Goal: Transaction & Acquisition: Purchase product/service

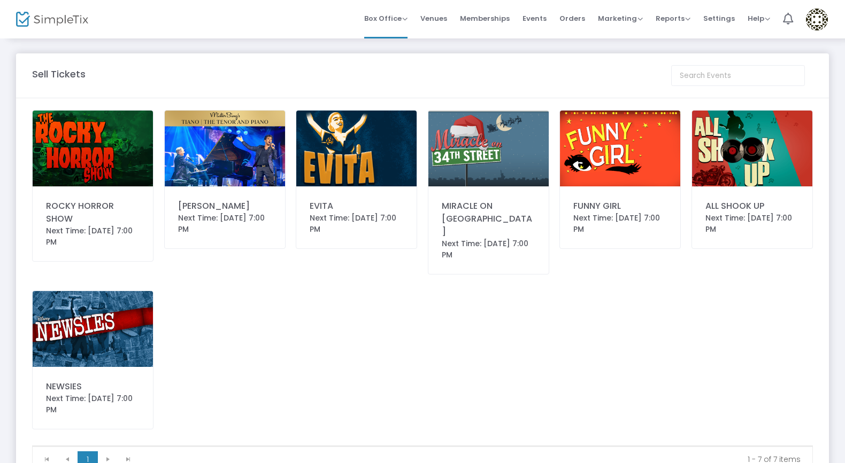
click at [621, 142] on img at bounding box center [620, 149] width 120 height 76
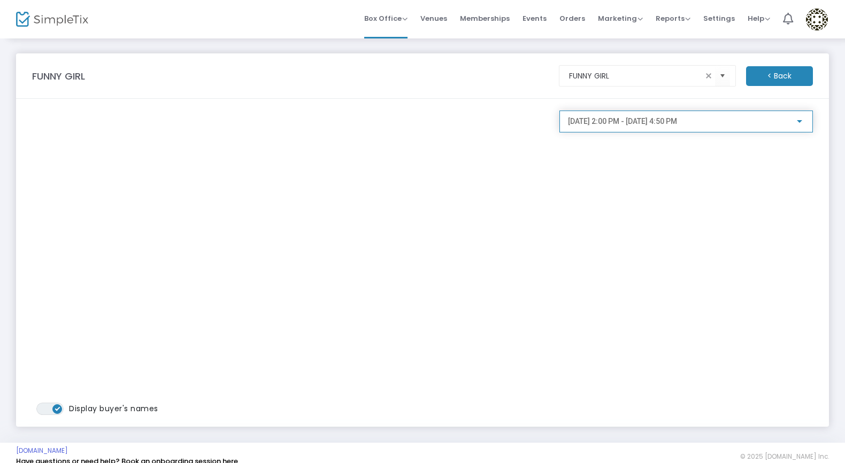
click at [802, 123] on div at bounding box center [799, 122] width 10 height 9
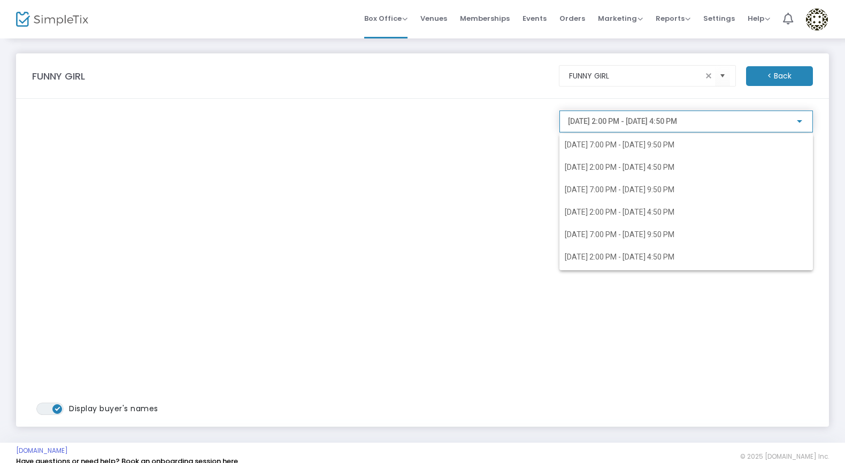
scroll to position [197, 0]
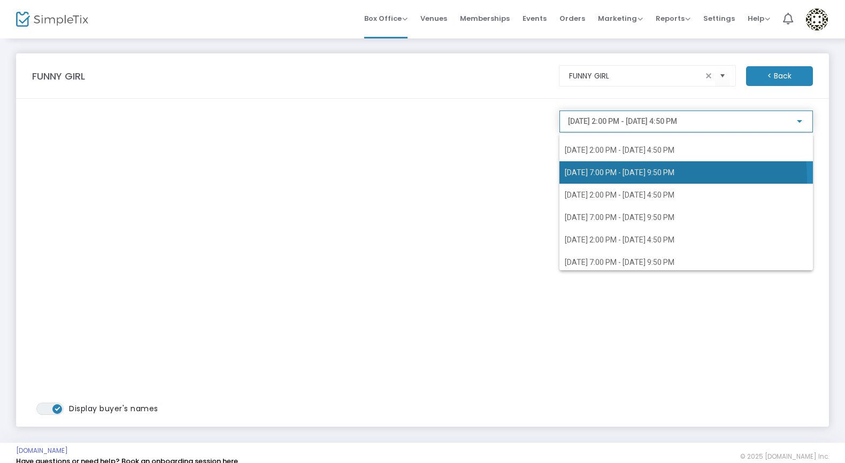
click at [630, 178] on span "2/7/2026 @ 7:00 PM - 2/7/2026 @ 9:50 PM" at bounding box center [685, 172] width 243 height 22
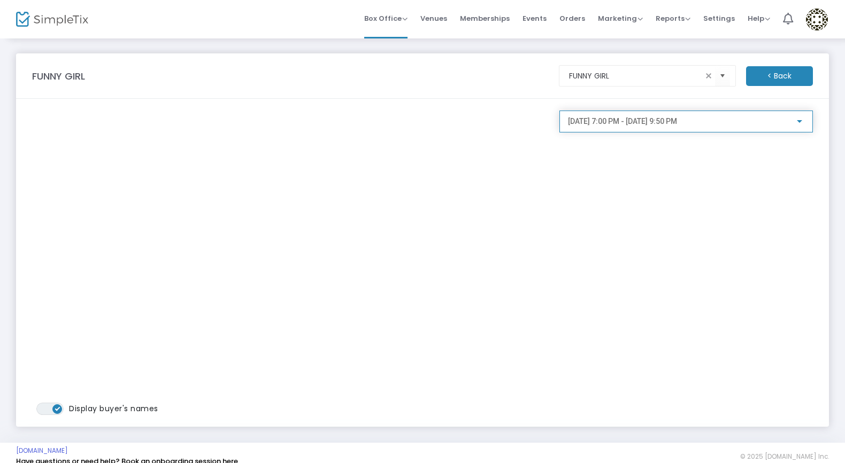
click at [798, 126] on div at bounding box center [799, 122] width 10 height 9
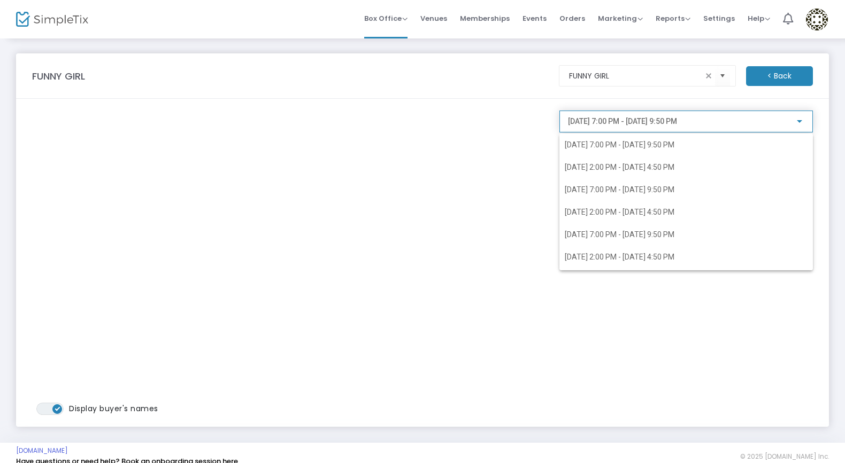
scroll to position [150, 0]
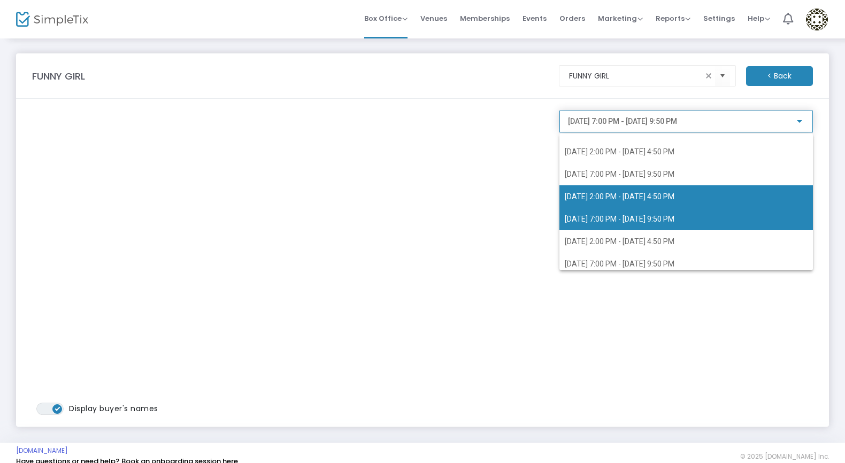
click at [660, 206] on span "2/7/2026 @ 2:00 PM - 2/7/2026 @ 4:50 PM" at bounding box center [685, 196] width 243 height 22
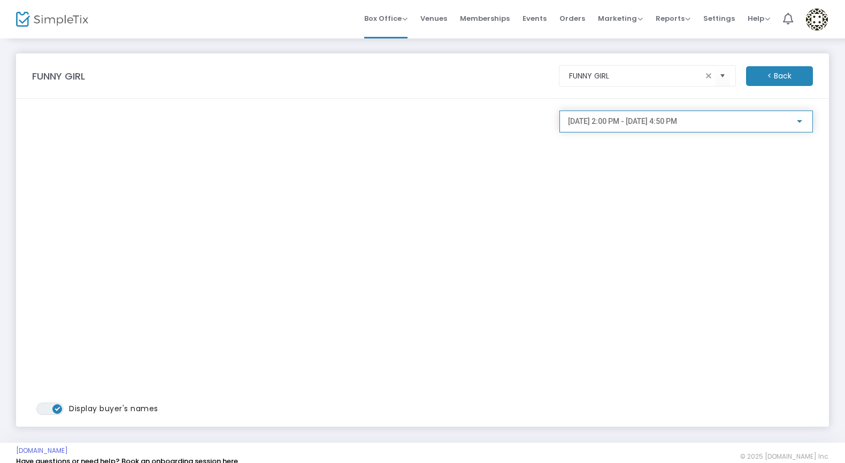
click at [795, 121] on div at bounding box center [799, 122] width 10 height 9
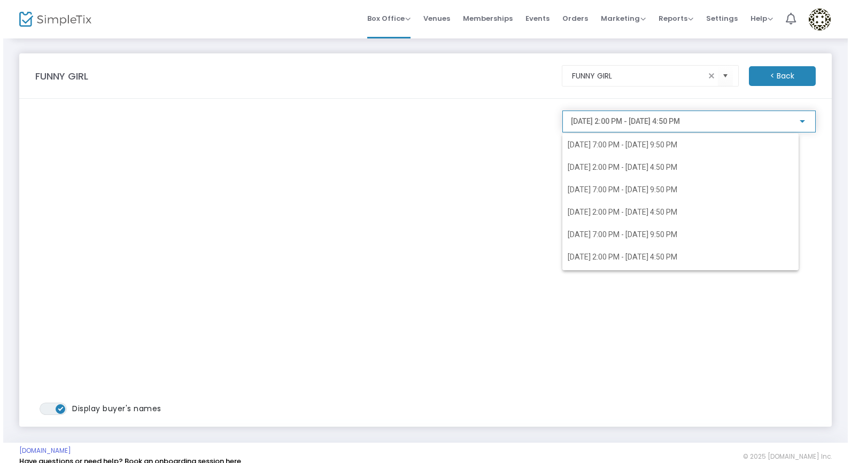
scroll to position [129, 0]
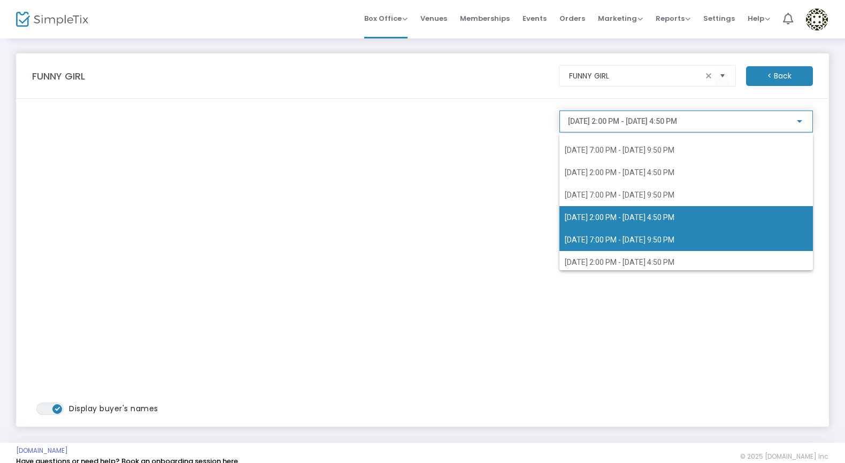
click at [659, 243] on span "2/7/2026 @ 7:00 PM - 2/7/2026 @ 9:50 PM" at bounding box center [619, 240] width 110 height 9
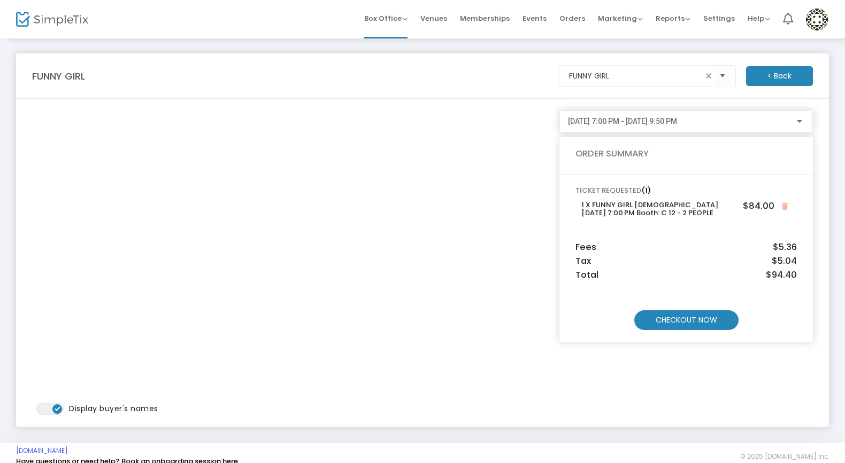
click at [677, 316] on m-button "CHECKOUT NOW" at bounding box center [686, 321] width 104 height 20
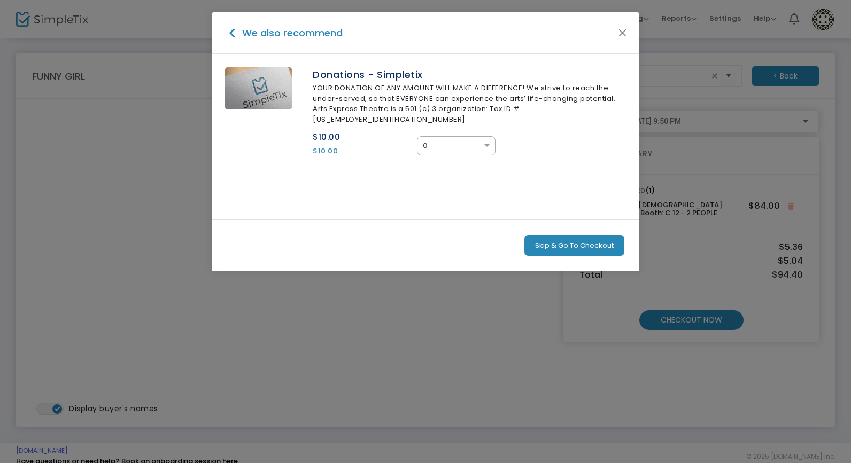
click at [578, 235] on button "Skip & Go To Checkout" at bounding box center [574, 245] width 100 height 21
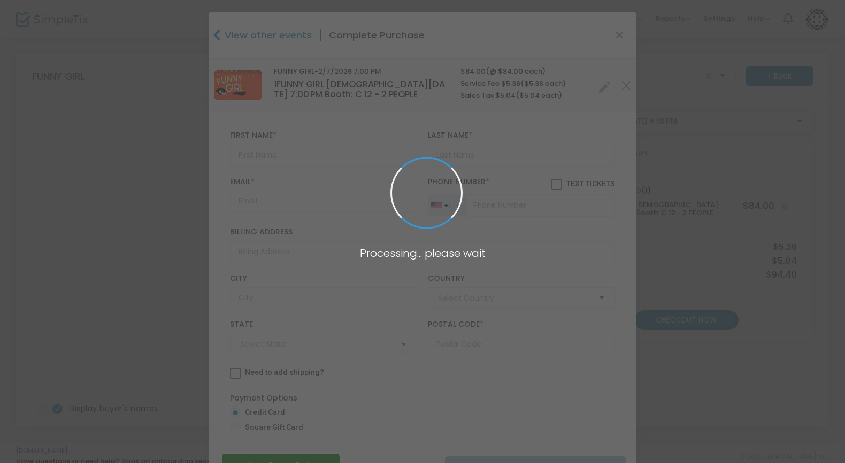
type input "[GEOGRAPHIC_DATA]"
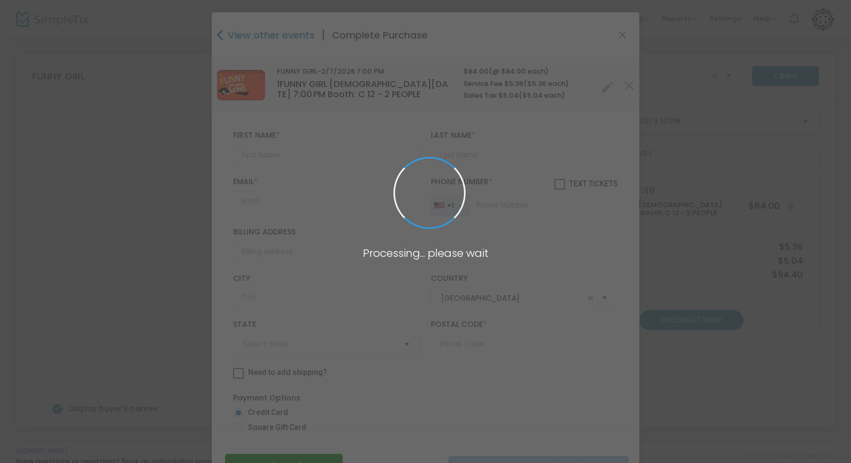
type input "Arizona"
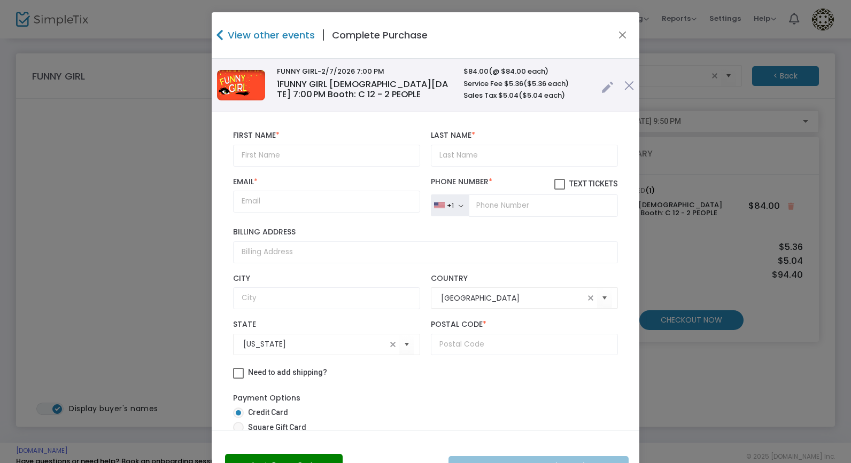
click at [601, 84] on link at bounding box center [607, 85] width 12 height 18
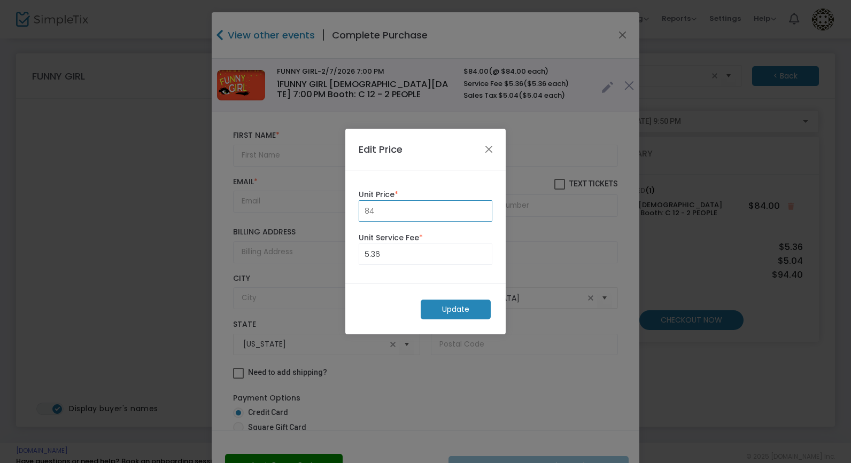
click at [393, 209] on input "84" at bounding box center [425, 211] width 133 height 20
type input "0.00"
click at [406, 254] on input "5.36" at bounding box center [425, 254] width 133 height 20
type input "0.00"
click at [431, 304] on m-button "Update" at bounding box center [456, 310] width 70 height 20
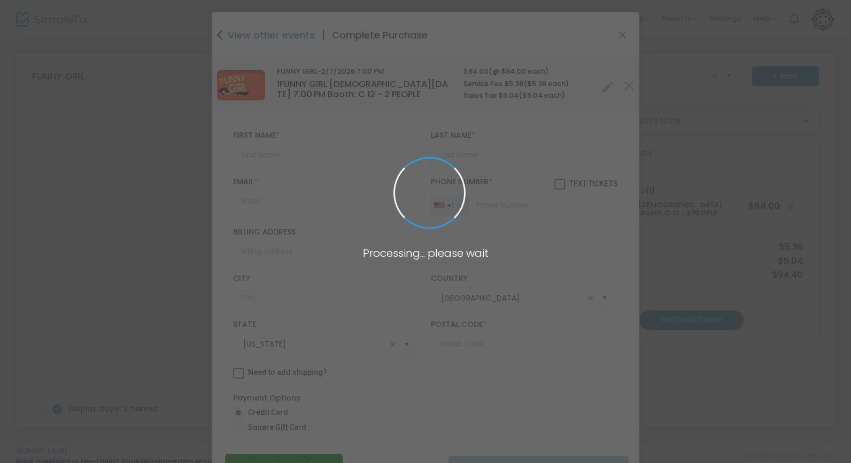
radio input "true"
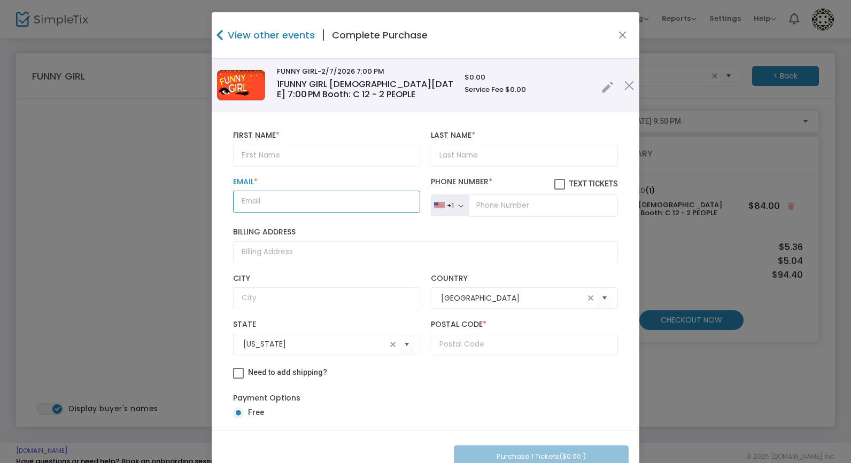
click at [340, 207] on input "Email *" at bounding box center [326, 202] width 187 height 22
paste input "[EMAIL_ADDRESS][DOMAIN_NAME]"
type input "[EMAIL_ADDRESS][DOMAIN_NAME]"
click at [360, 152] on input "text" at bounding box center [326, 156] width 187 height 22
paste input "VIVA PIMA!"
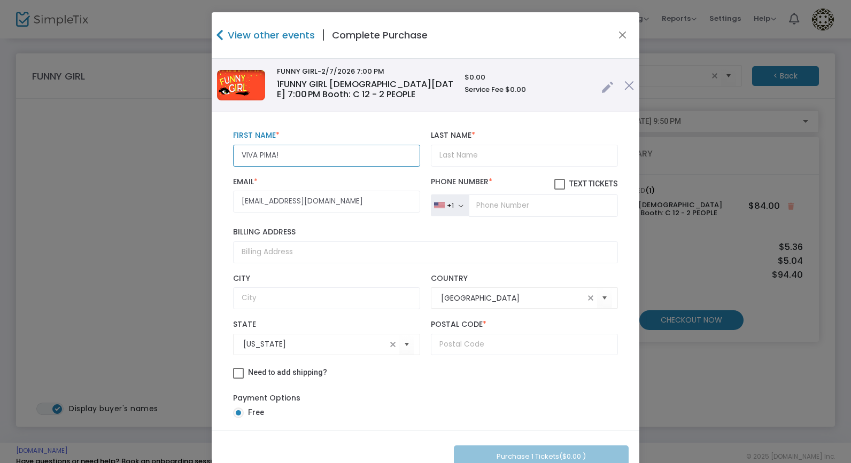
type input "VIVA PIMA!"
click at [471, 161] on input "Last Name *" at bounding box center [524, 156] width 187 height 22
paste input "VIVA PIMA!"
drag, startPoint x: 451, startPoint y: 157, endPoint x: 373, endPoint y: 154, distance: 78.1
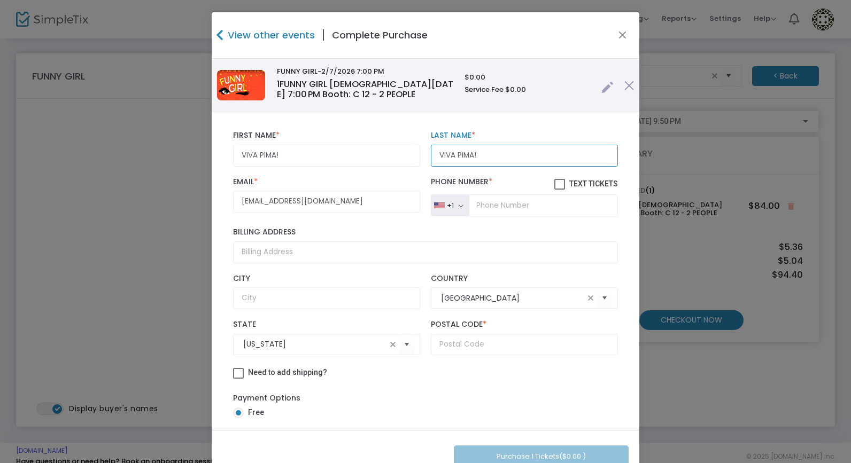
click at [373, 154] on div "VIVA PIMA! First Name * First Name is required. VIVA PIMA! Last Name * Last Nam…" at bounding box center [426, 149] width 396 height 46
type input "PIMA!"
drag, startPoint x: 300, startPoint y: 150, endPoint x: 237, endPoint y: 154, distance: 63.8
click at [237, 154] on input "VIVA PIMA!" at bounding box center [326, 156] width 187 height 22
drag, startPoint x: 277, startPoint y: 157, endPoint x: 257, endPoint y: 156, distance: 19.8
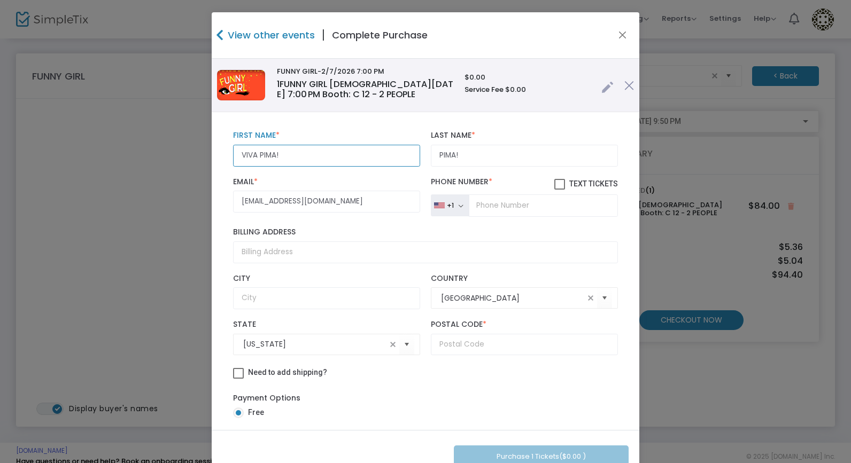
click at [257, 156] on input "VIVA PIMA!" at bounding box center [326, 156] width 187 height 22
type input "VIVA"
click at [496, 213] on input "tel" at bounding box center [543, 206] width 149 height 22
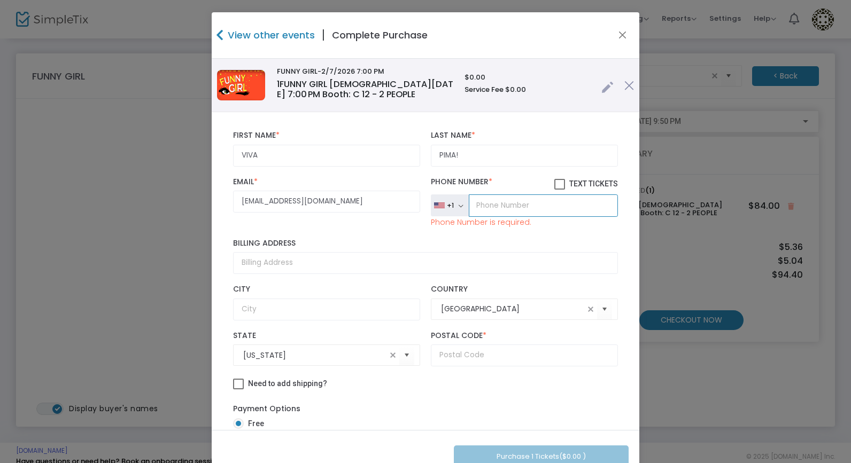
paste input "(000) 000-0000"
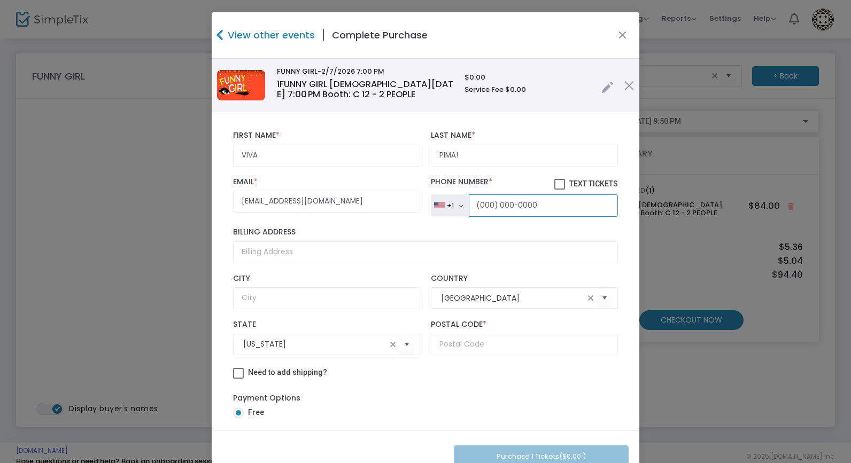
type input "(000) 000-0000"
click at [476, 345] on input "text" at bounding box center [524, 345] width 187 height 22
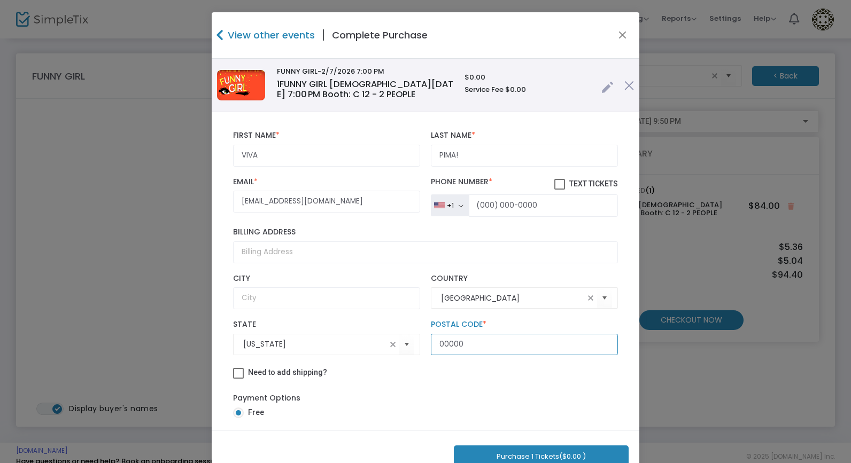
type input "00000"
click at [529, 448] on button "Purchase 1 Tickets ($0.00 )" at bounding box center [541, 457] width 175 height 22
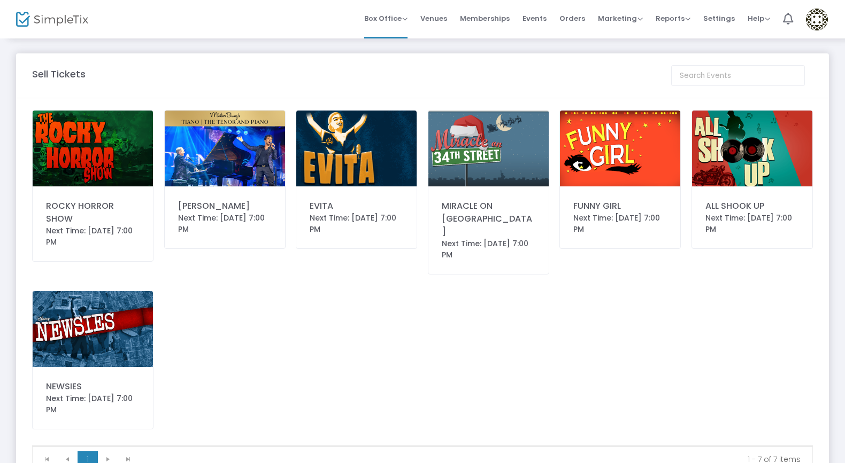
click at [614, 135] on img at bounding box center [620, 149] width 120 height 76
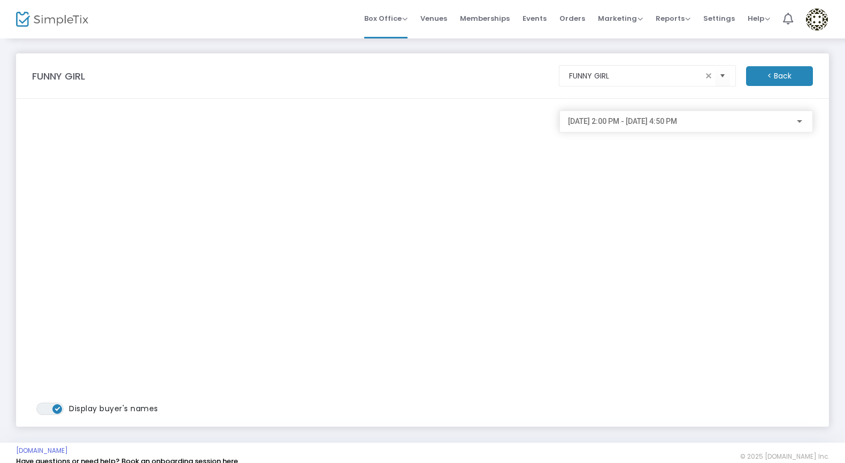
click at [801, 121] on div at bounding box center [798, 121] width 5 height 3
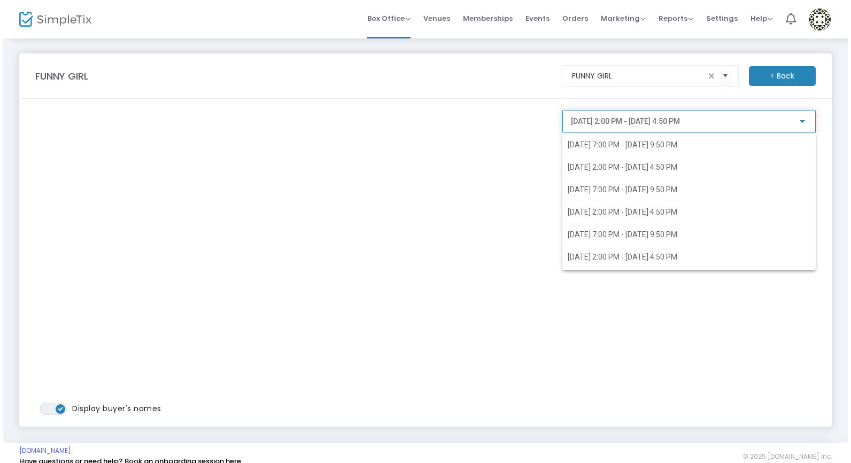
scroll to position [197, 0]
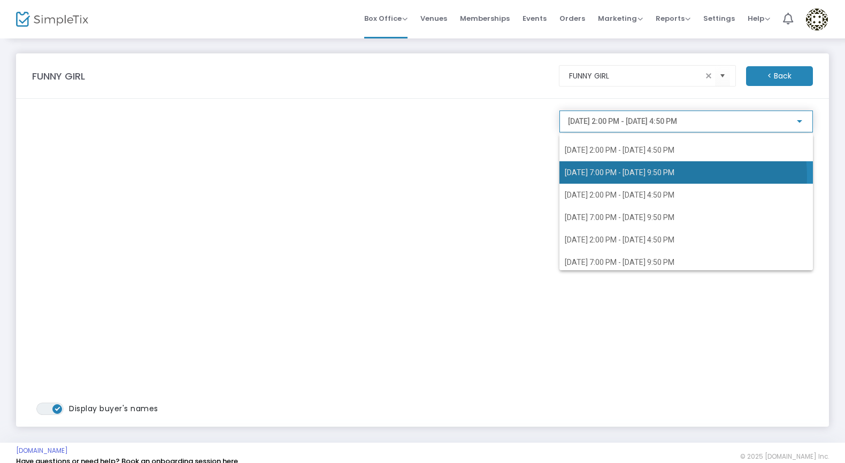
click at [650, 176] on span "2/7/2026 @ 7:00 PM - 2/7/2026 @ 9:50 PM" at bounding box center [619, 172] width 110 height 9
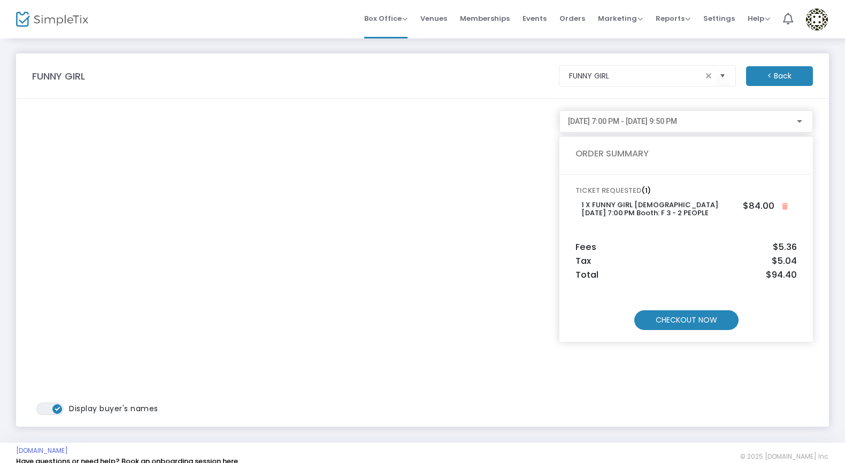
click at [686, 322] on m-button "CHECKOUT NOW" at bounding box center [686, 321] width 104 height 20
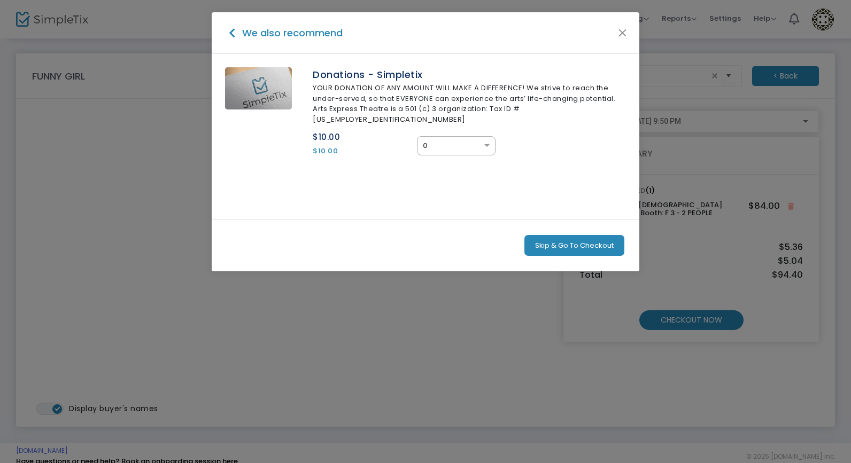
click at [579, 235] on button "Skip & Go To Checkout" at bounding box center [574, 245] width 100 height 21
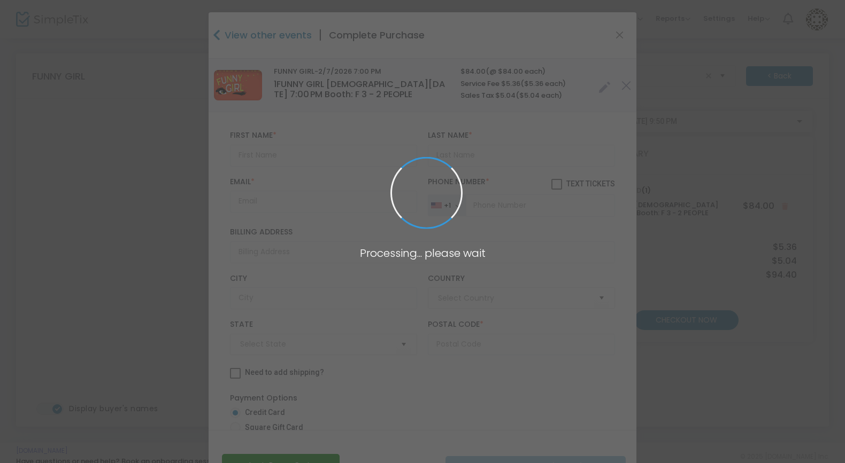
type input "[GEOGRAPHIC_DATA]"
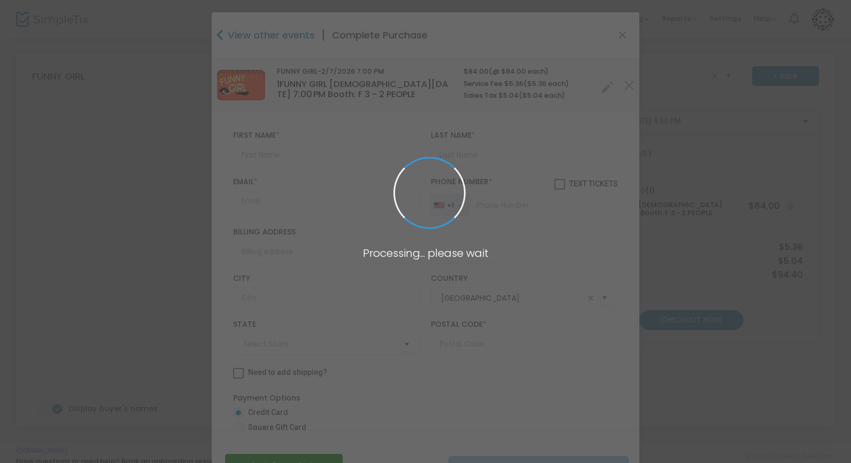
type input "Arizona"
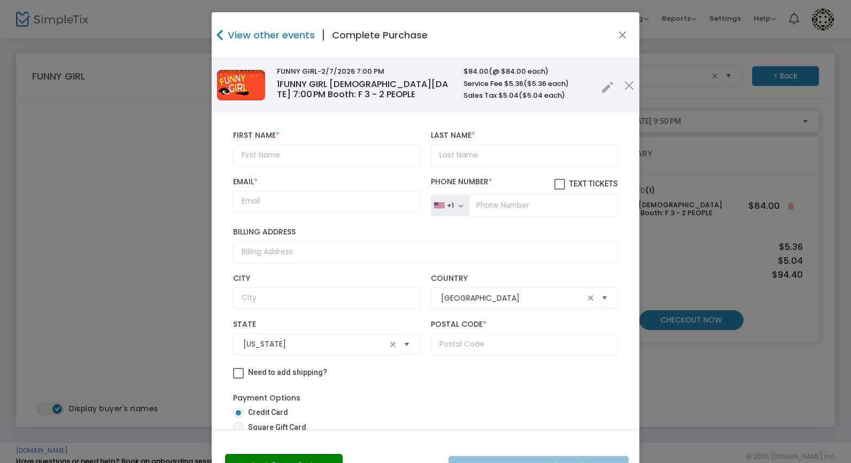
click at [601, 88] on link at bounding box center [607, 85] width 12 height 18
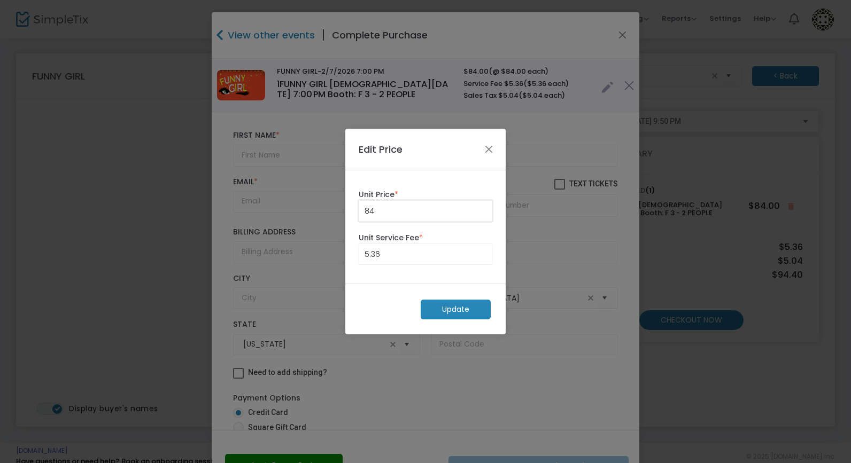
click at [428, 211] on input "84" at bounding box center [425, 211] width 133 height 20
type input "0.00"
click at [406, 251] on input "5.36" at bounding box center [425, 254] width 133 height 20
type input "0.00"
click at [445, 313] on m-button "Update" at bounding box center [456, 310] width 70 height 20
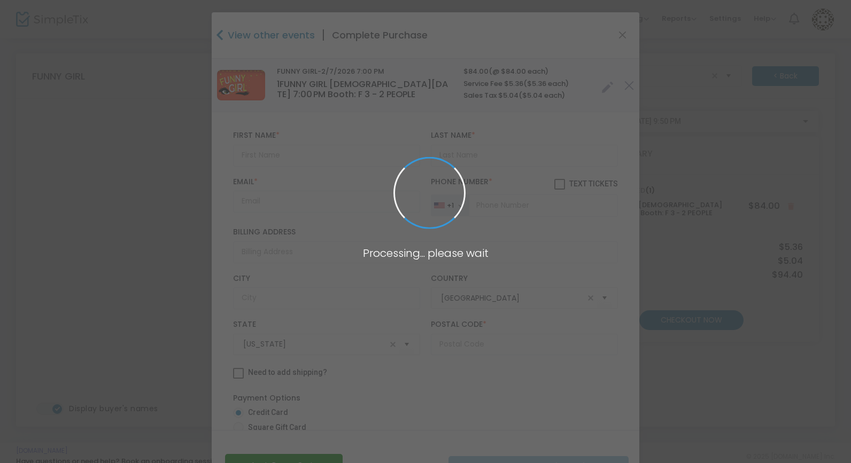
radio input "true"
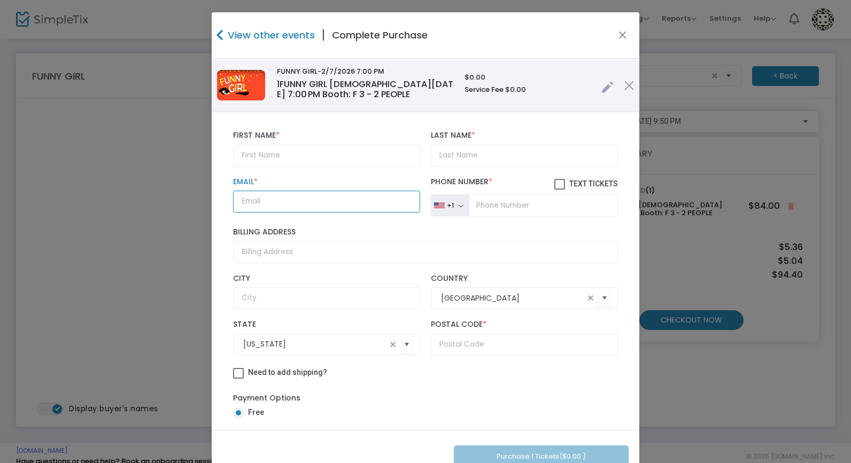
click at [306, 194] on input "Email *" at bounding box center [326, 202] width 187 height 22
paste input "[EMAIL_ADDRESS][DOMAIN_NAME]"
type input "[EMAIL_ADDRESS][DOMAIN_NAME]"
click at [338, 158] on input "text" at bounding box center [326, 156] width 187 height 22
paste input "[PERSON_NAME]"
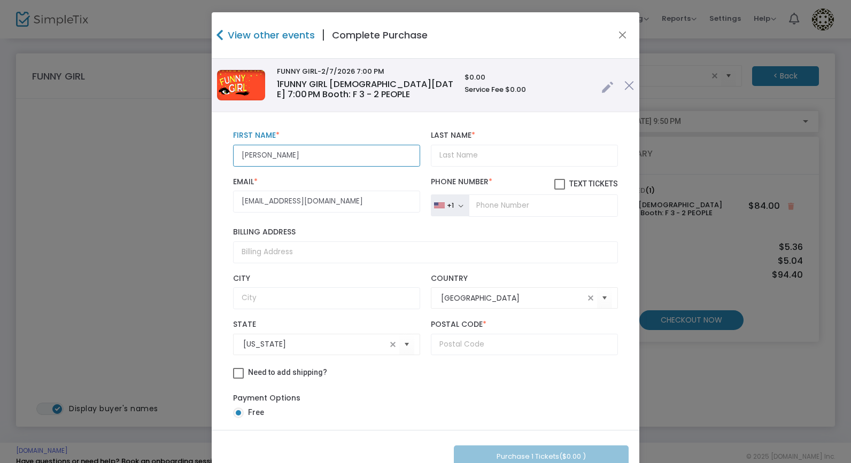
type input "[PERSON_NAME]"
click at [477, 162] on input "Last Name *" at bounding box center [524, 156] width 187 height 22
paste input "[PERSON_NAME]"
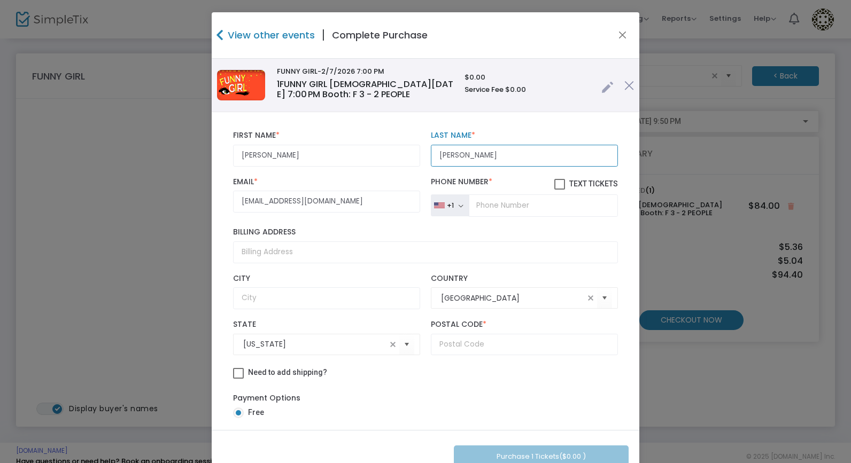
drag, startPoint x: 450, startPoint y: 156, endPoint x: 389, endPoint y: 152, distance: 60.5
click at [391, 154] on div "Ron Briggs First Name * First Name is required. Ron Briggs Last Name * Last Nam…" at bounding box center [426, 149] width 396 height 46
type input "[PERSON_NAME]"
drag, startPoint x: 292, startPoint y: 158, endPoint x: 254, endPoint y: 152, distance: 37.9
click at [254, 152] on input "[PERSON_NAME]" at bounding box center [326, 156] width 187 height 22
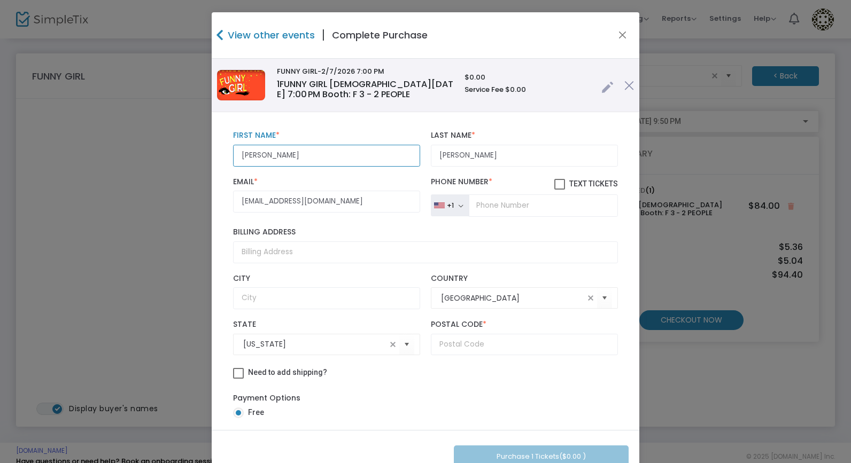
type input "[PERSON_NAME]"
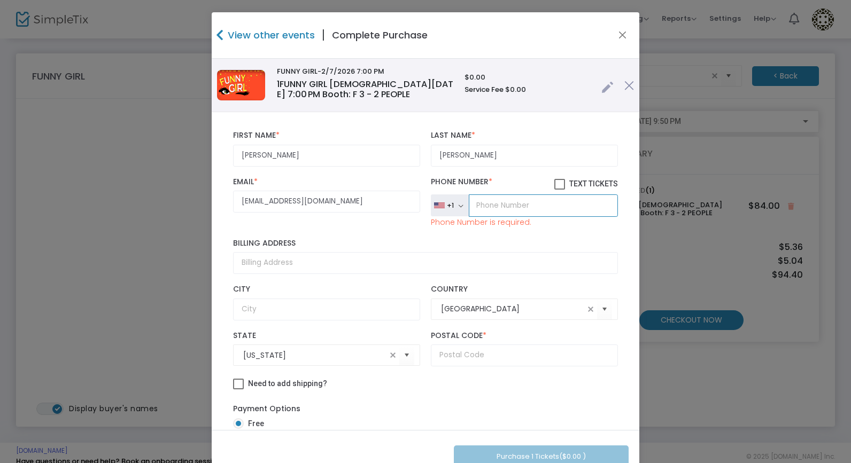
click at [511, 207] on input "tel" at bounding box center [543, 206] width 149 height 22
paste input "[PHONE_NUMBER]"
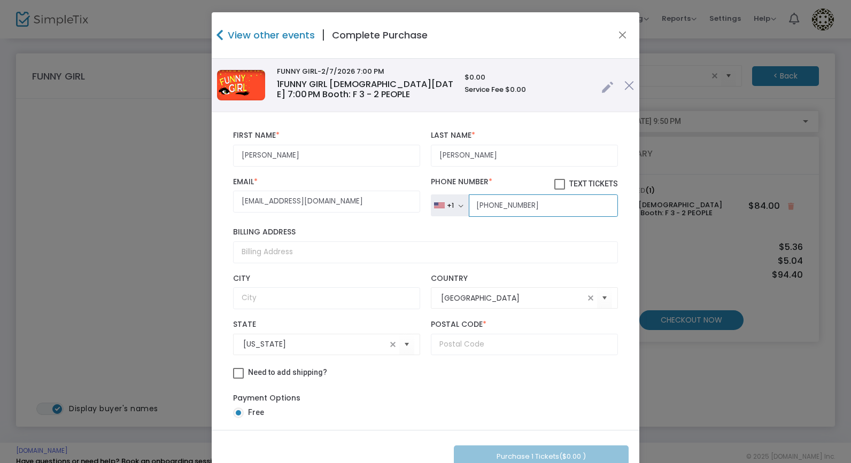
type input "[PHONE_NUMBER]"
click at [268, 251] on input "Billing Address" at bounding box center [425, 253] width 385 height 22
paste input "[STREET_ADDRESS][PERSON_NAME]"
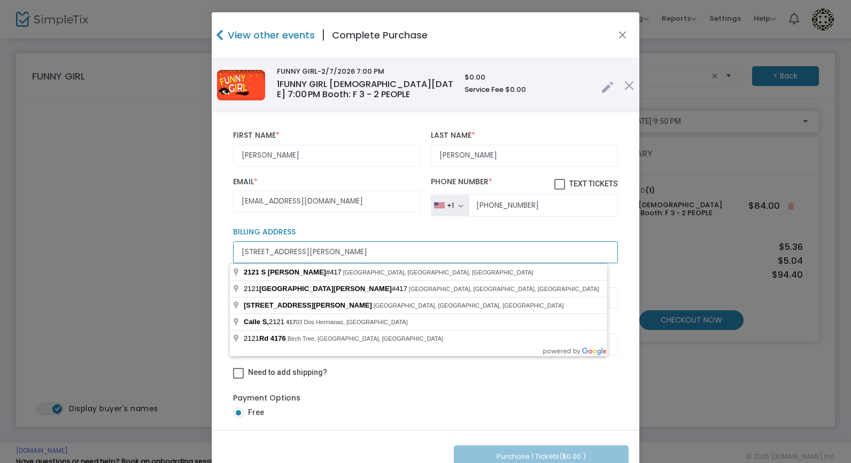
scroll to position [0, 0]
drag, startPoint x: 320, startPoint y: 253, endPoint x: 305, endPoint y: 253, distance: 15.5
click at [305, 253] on input "[STREET_ADDRESS][PERSON_NAME]" at bounding box center [425, 253] width 385 height 22
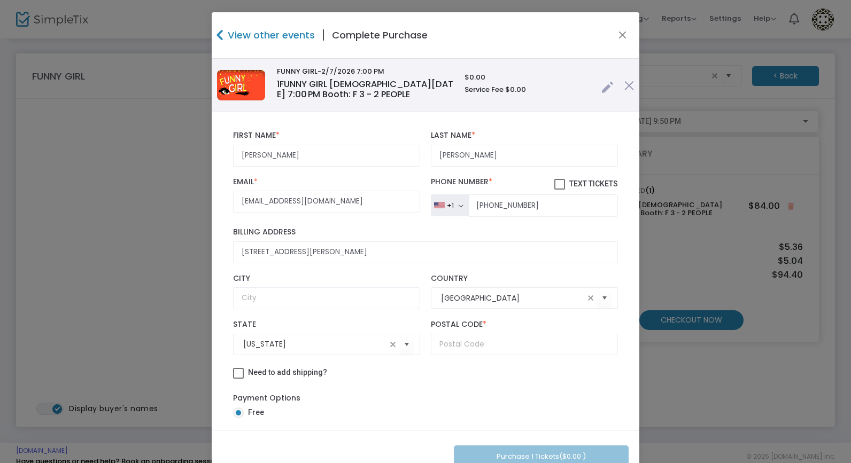
type input "2121 South Pantano Road"
type input "Tucson"
type input "85710"
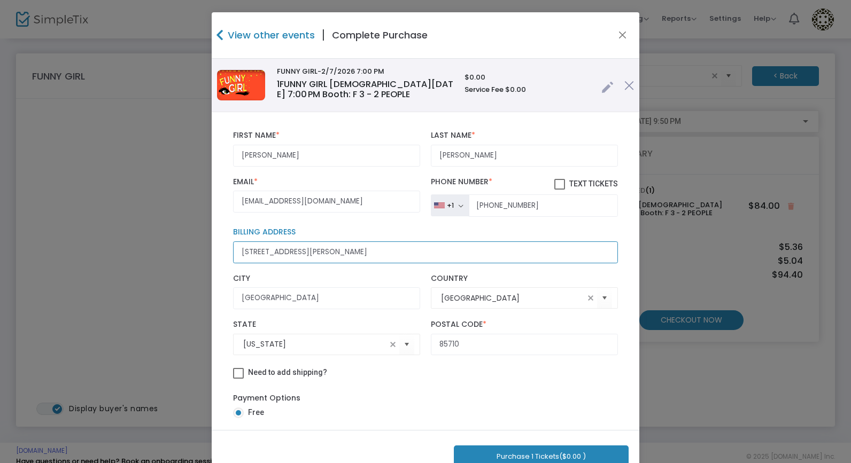
click at [363, 257] on input "2121 South Pantano Road" at bounding box center [425, 253] width 385 height 22
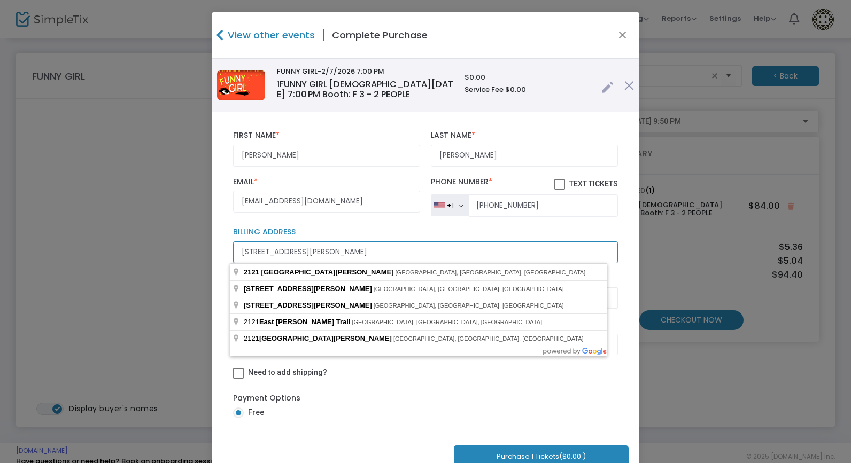
paste input "[STREET_ADDRESS][PERSON_NAME]"
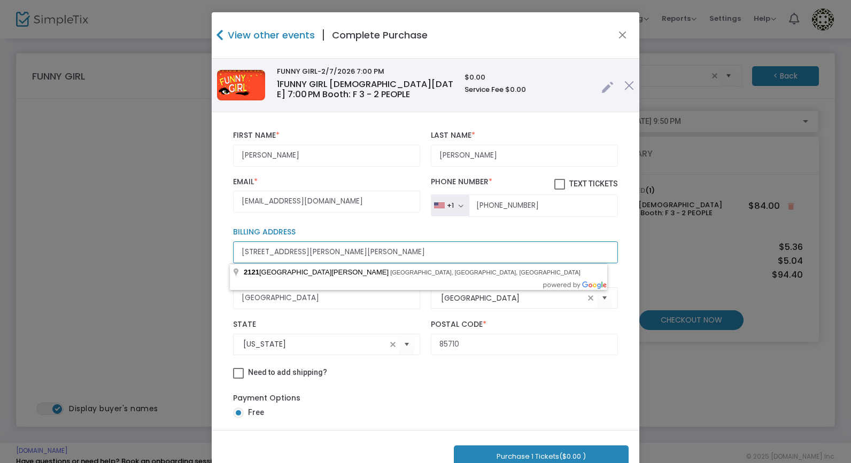
drag, startPoint x: 406, startPoint y: 252, endPoint x: 331, endPoint y: 255, distance: 74.9
click at [331, 255] on input "2121 South Pantano Road2121 South Pantano Rd. #417" at bounding box center [425, 253] width 385 height 22
type input "2121 South Pantano Road2. #417"
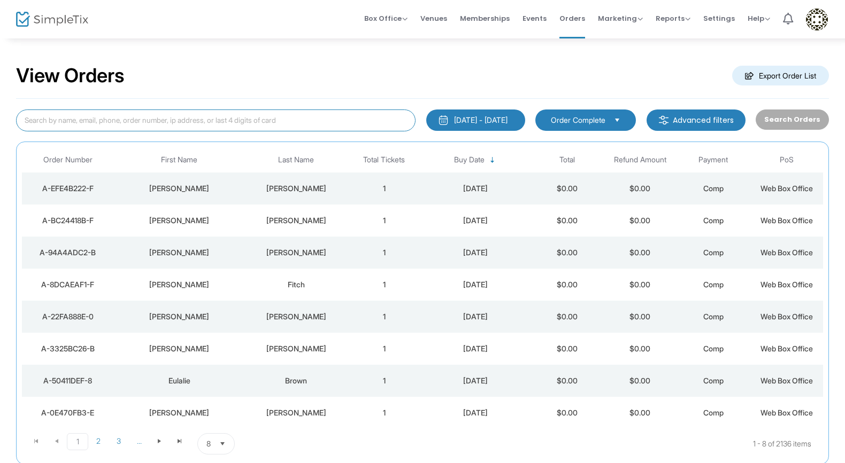
click at [230, 120] on input at bounding box center [215, 121] width 399 height 22
paste input "[EMAIL_ADDRESS][DOMAIN_NAME]"
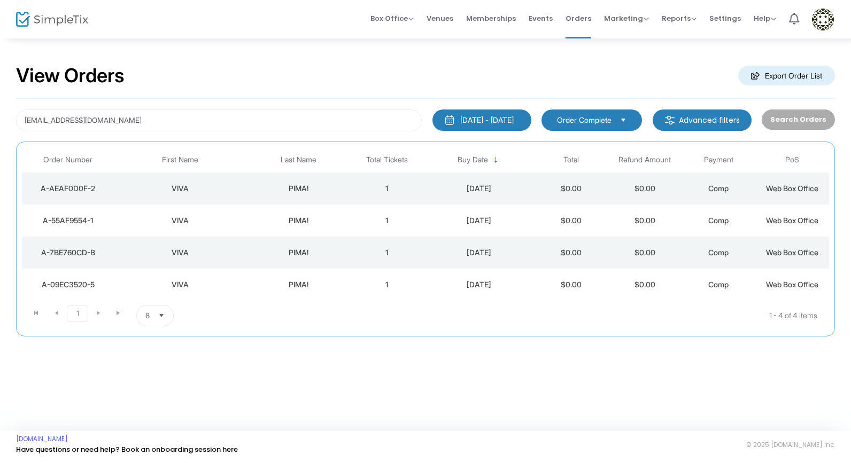
click at [316, 193] on div "PIMA!" at bounding box center [299, 188] width 98 height 11
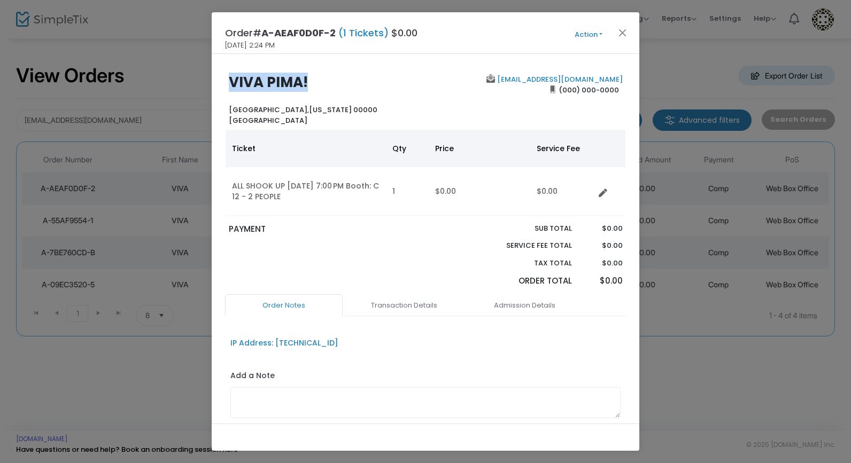
drag, startPoint x: 319, startPoint y: 81, endPoint x: 141, endPoint y: 77, distance: 178.6
click at [141, 77] on ngb-modal-window "Order# A-AEAF0D0F-2 (1 Tickets) $0.00 [DATE] 2:24 PM Action Mark Admitted Edit …" at bounding box center [425, 231] width 851 height 463
copy b "VIVA PIMA!"
drag, startPoint x: 621, startPoint y: 90, endPoint x: 554, endPoint y: 88, distance: 66.3
click at [554, 88] on div "[EMAIL_ADDRESS][DOMAIN_NAME] (000) 000-0000" at bounding box center [526, 99] width 202 height 51
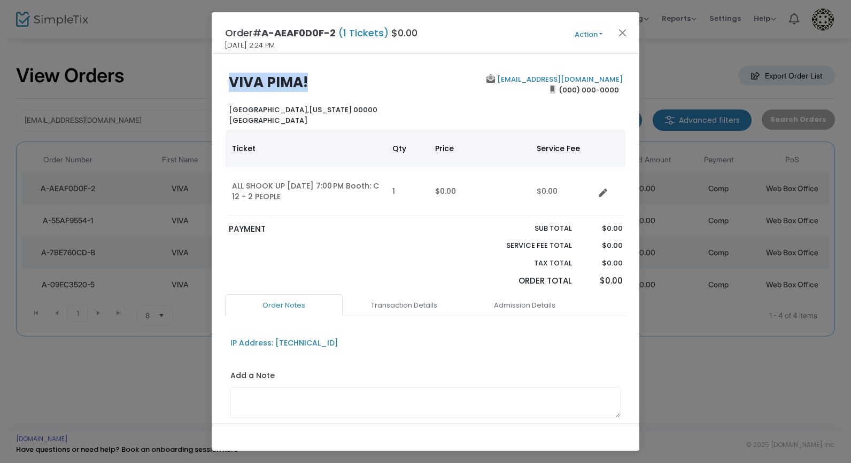
copy span "(000) 000-0000"
click at [624, 33] on button "Close" at bounding box center [623, 33] width 14 height 14
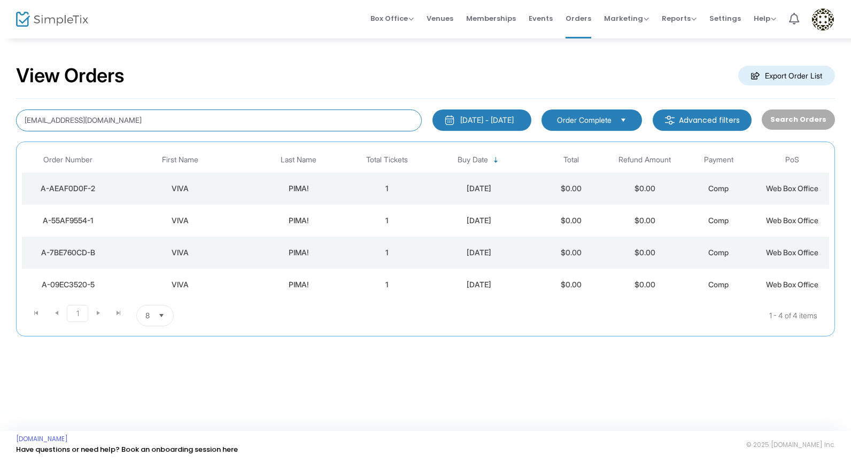
click at [80, 123] on input "[EMAIL_ADDRESS][DOMAIN_NAME]" at bounding box center [219, 121] width 406 height 22
paste input "[EMAIL_ADDRESS][DOMAIN_NAME]"
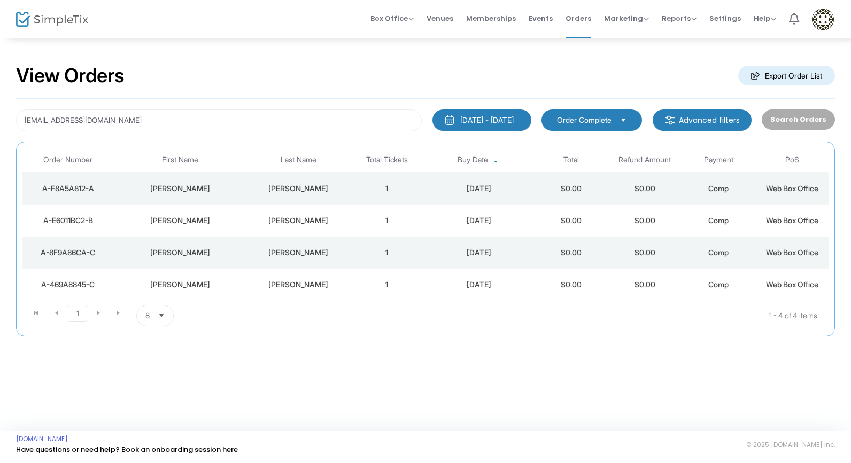
click at [297, 183] on div "[PERSON_NAME]" at bounding box center [299, 188] width 98 height 11
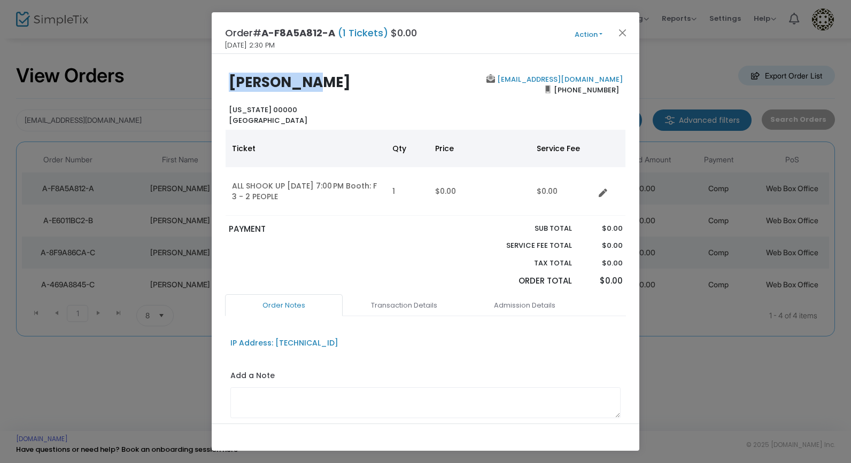
drag, startPoint x: 326, startPoint y: 82, endPoint x: 166, endPoint y: 82, distance: 159.3
click at [166, 82] on ngb-modal-window "Order# A-F8A5A812-A (1 Tickets) $0.00 [DATE] 2:30 PM Action Mark Admitted Edit …" at bounding box center [425, 231] width 851 height 463
copy b "[PERSON_NAME]"
drag, startPoint x: 621, startPoint y: 90, endPoint x: 558, endPoint y: 90, distance: 62.5
click at [558, 90] on div "[EMAIL_ADDRESS][DOMAIN_NAME] [PHONE_NUMBER]" at bounding box center [526, 99] width 202 height 51
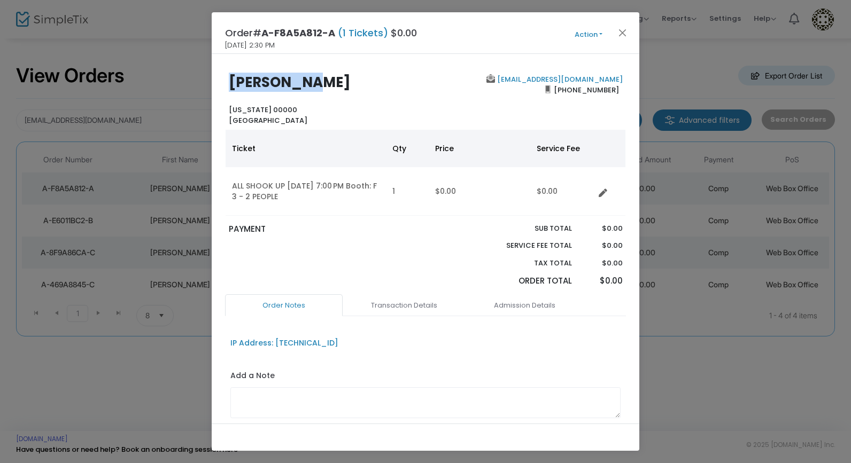
copy span "[PHONE_NUMBER]"
click at [618, 36] on button "Close" at bounding box center [623, 33] width 14 height 14
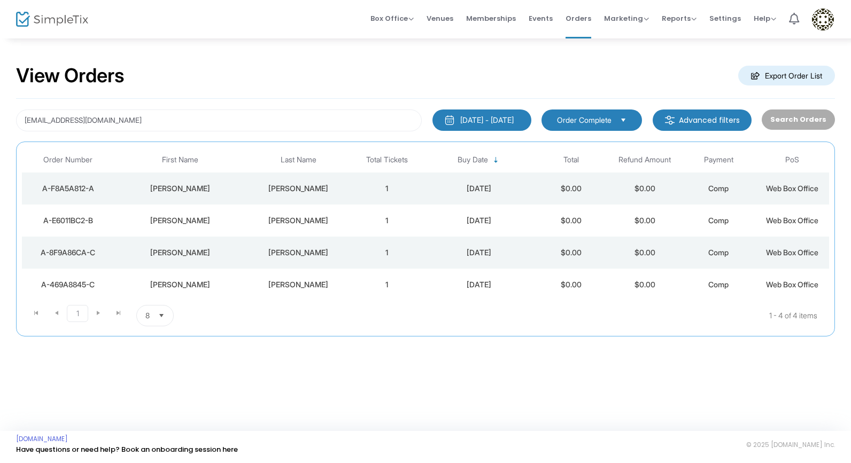
click at [324, 253] on div "[PERSON_NAME]" at bounding box center [299, 252] width 98 height 11
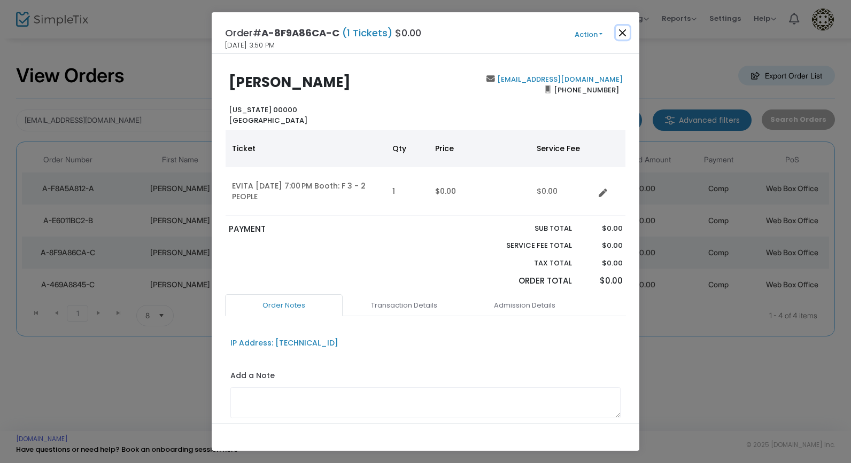
click at [621, 35] on button "Close" at bounding box center [623, 33] width 14 height 14
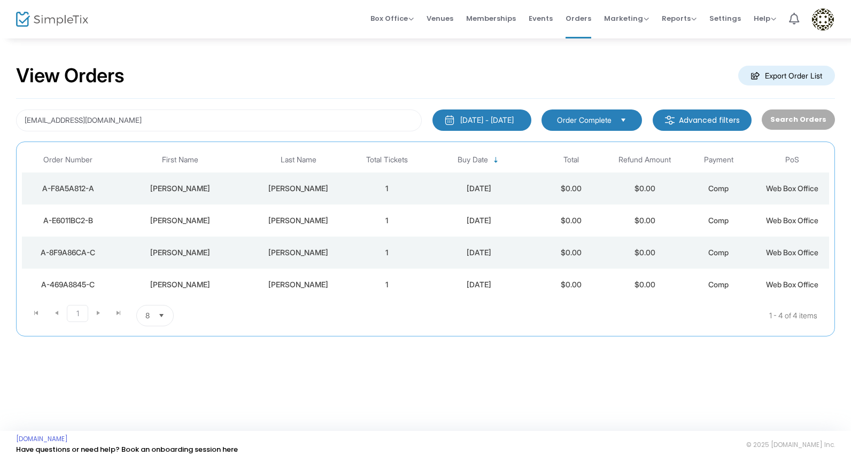
click at [332, 291] on td "[PERSON_NAME]" at bounding box center [298, 285] width 103 height 32
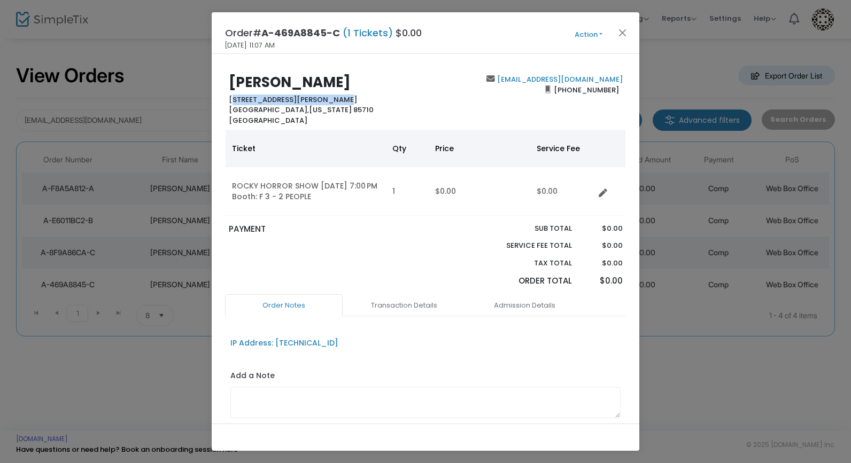
drag, startPoint x: 334, startPoint y: 98, endPoint x: 208, endPoint y: 100, distance: 125.6
click at [208, 100] on ngb-modal-window "Order# A-469A8845-C (1 Tickets) $0.00 [DATE] 11:07 AM Action Mark Admitted Edit…" at bounding box center [425, 231] width 851 height 463
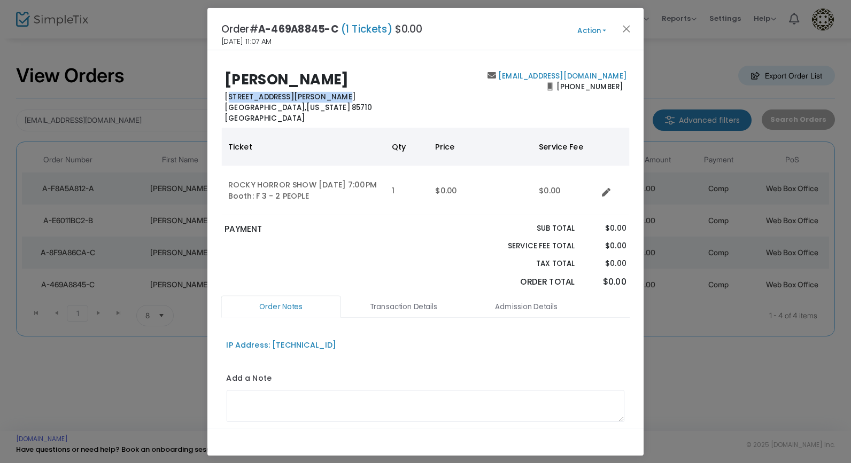
copy b "[STREET_ADDRESS][PERSON_NAME]"
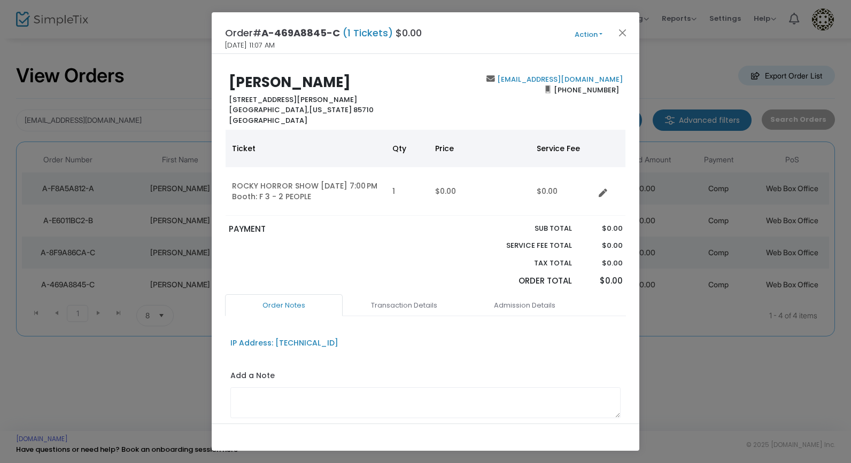
click at [632, 28] on span "Action Mark Admitted Edit Order Edit Attendee Details Add Another Ticket Change…" at bounding box center [608, 33] width 61 height 12
click at [624, 31] on button "Close" at bounding box center [623, 33] width 14 height 14
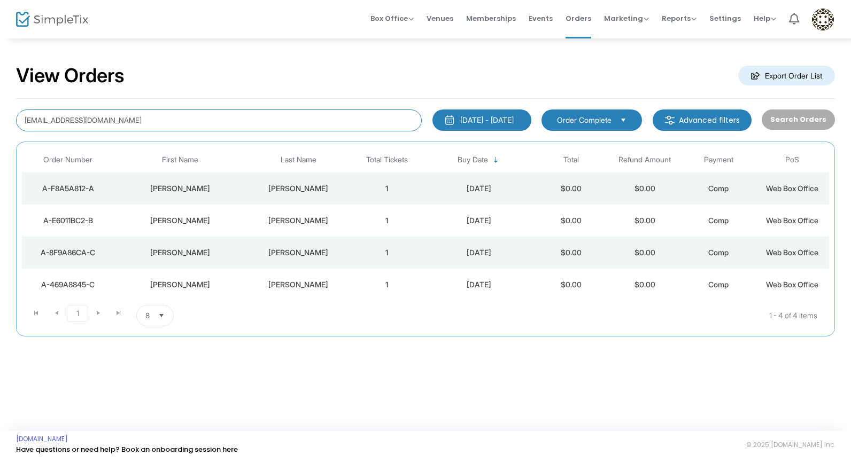
click at [191, 110] on input "[EMAIL_ADDRESS][DOMAIN_NAME]" at bounding box center [219, 121] width 406 height 22
click at [191, 118] on input "[EMAIL_ADDRESS][DOMAIN_NAME]" at bounding box center [219, 121] width 406 height 22
paste input "ajlloyd1420@gmai"
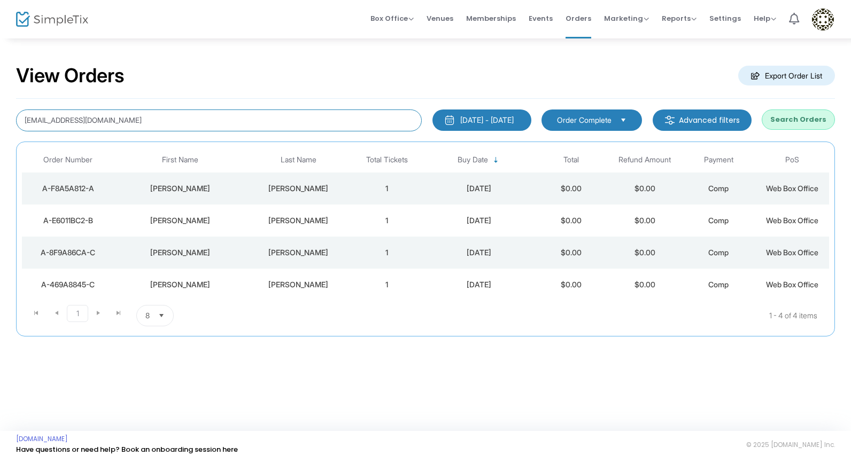
type input "[EMAIL_ADDRESS][DOMAIN_NAME]"
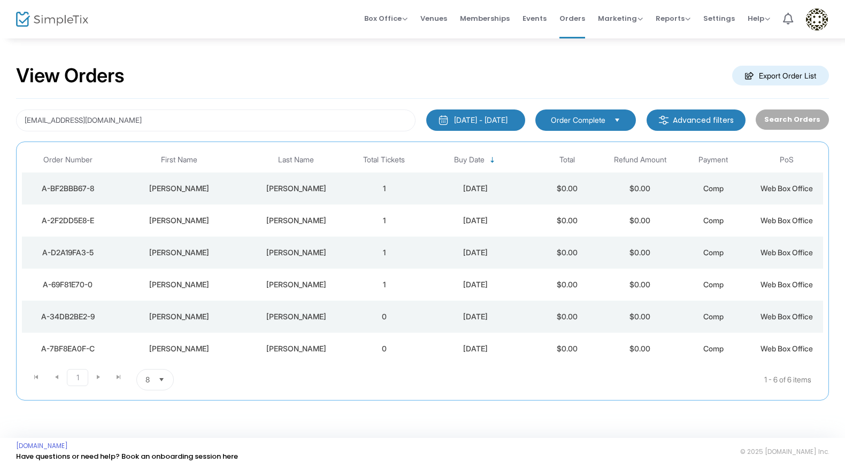
click at [309, 194] on td "[PERSON_NAME]" at bounding box center [296, 189] width 103 height 32
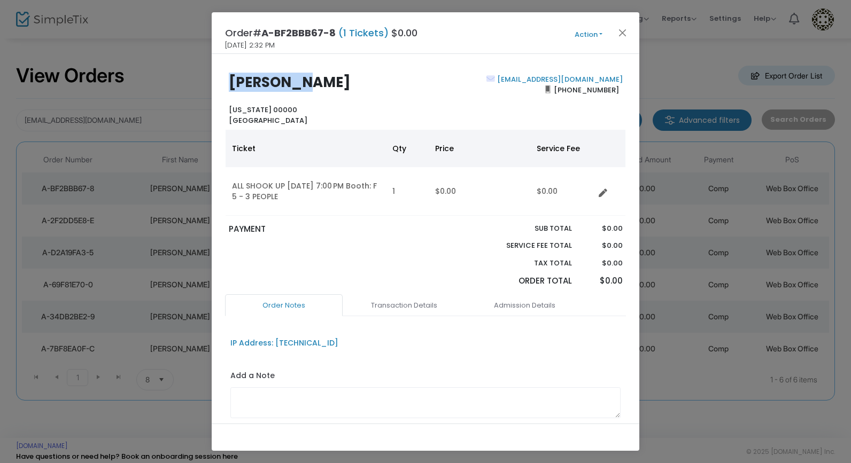
drag, startPoint x: 326, startPoint y: 88, endPoint x: 164, endPoint y: 88, distance: 162.5
click at [164, 88] on ngb-modal-window "Order# A-BF2BBB67-8 (1 Tickets) $0.00 [DATE] 2:32 PM Action Mark Admitted Edit …" at bounding box center [425, 231] width 851 height 463
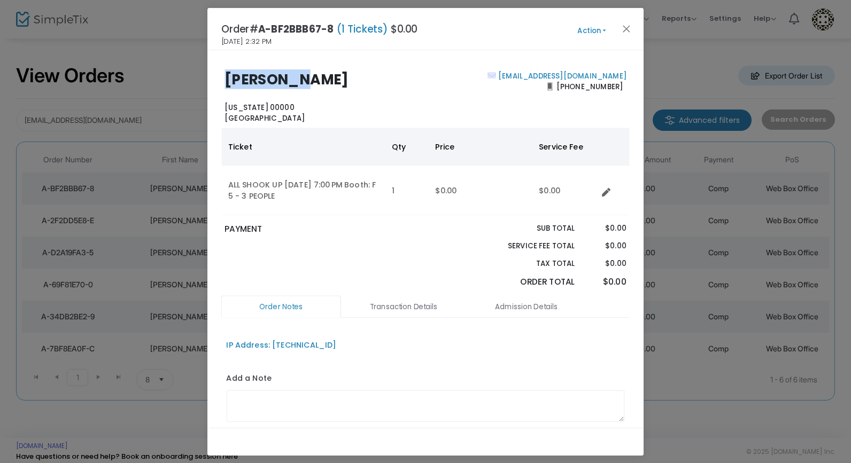
copy b "[PERSON_NAME]"
